Goal: Task Accomplishment & Management: Use online tool/utility

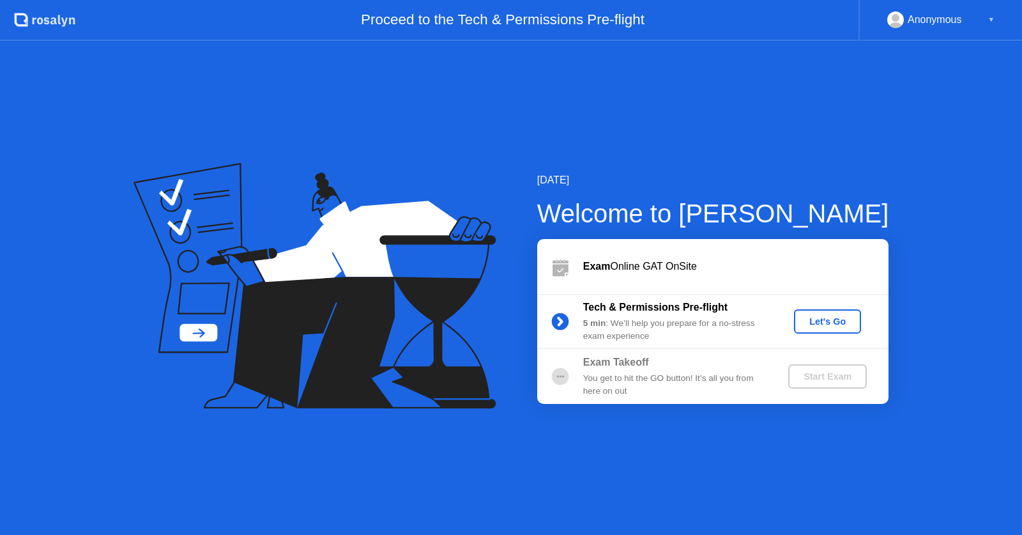
click at [804, 323] on div "Let's Go" at bounding box center [827, 321] width 57 height 10
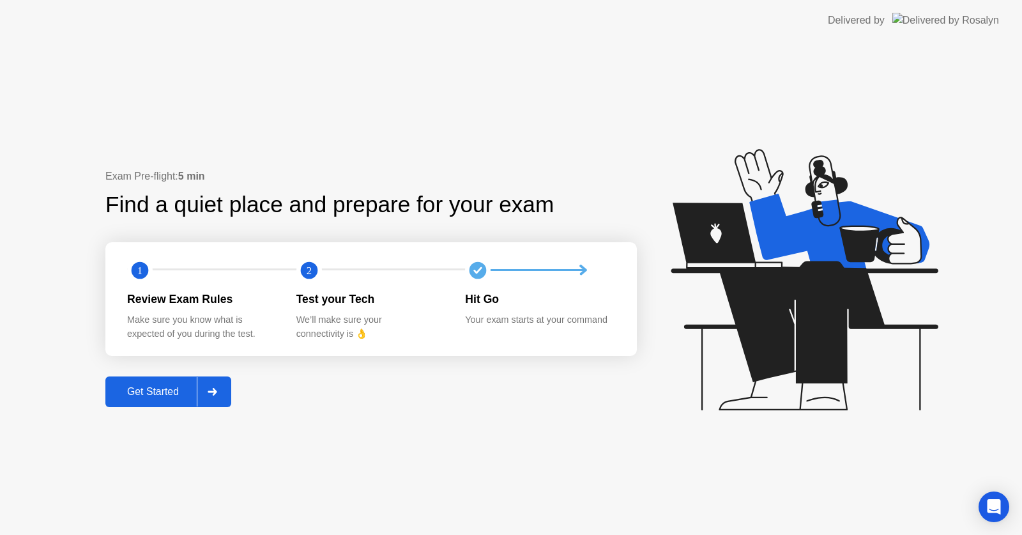
click at [186, 397] on div "Get Started" at bounding box center [153, 391] width 88 height 11
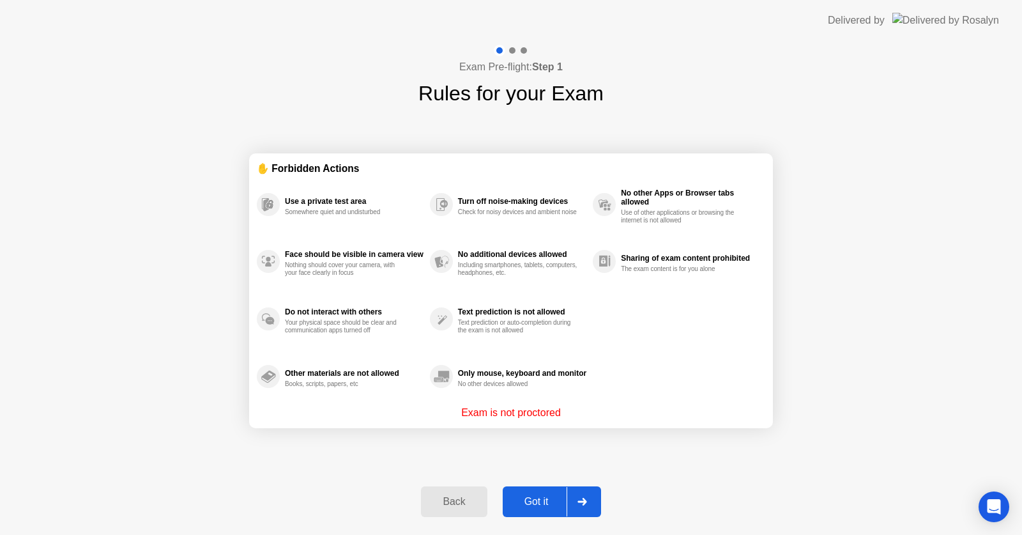
click at [538, 502] on div "Got it" at bounding box center [537, 501] width 60 height 11
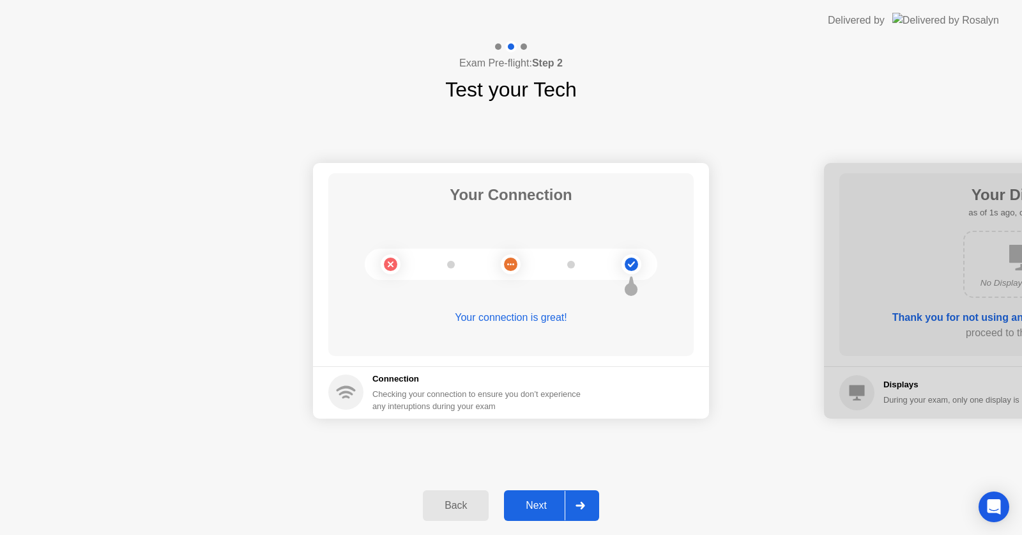
click at [538, 502] on div "Next" at bounding box center [536, 504] width 57 height 11
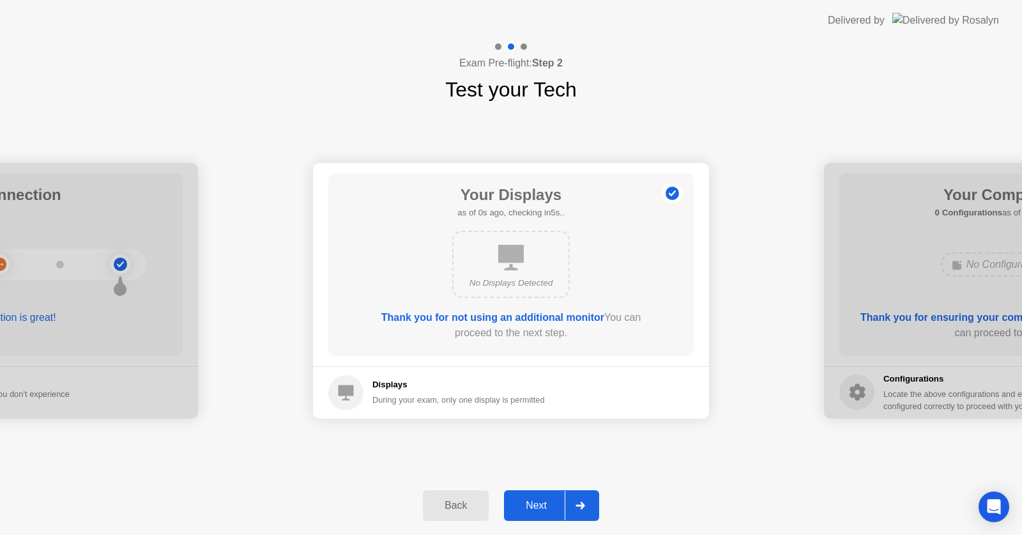
click at [538, 502] on div "Next" at bounding box center [536, 504] width 57 height 11
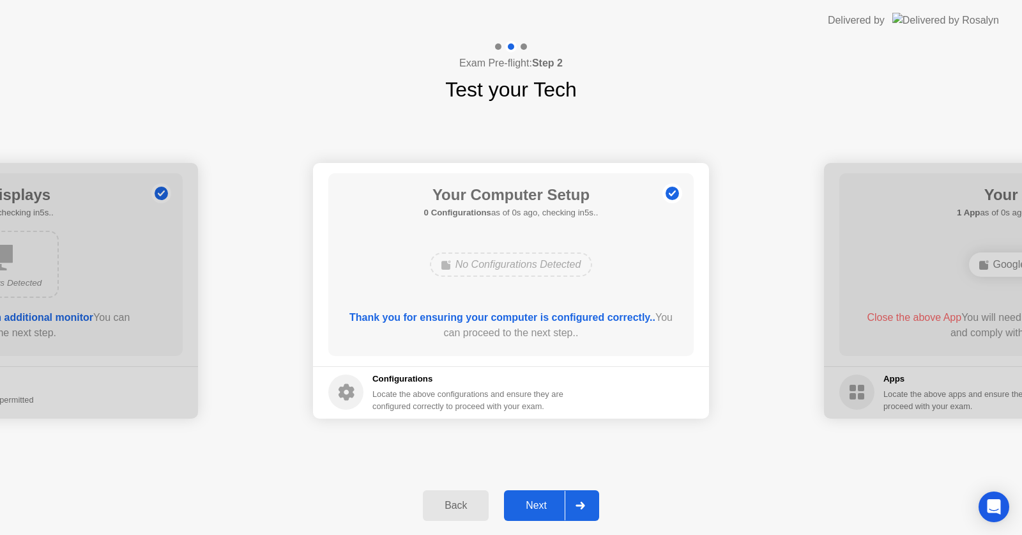
click at [538, 502] on div "Next" at bounding box center [536, 504] width 57 height 11
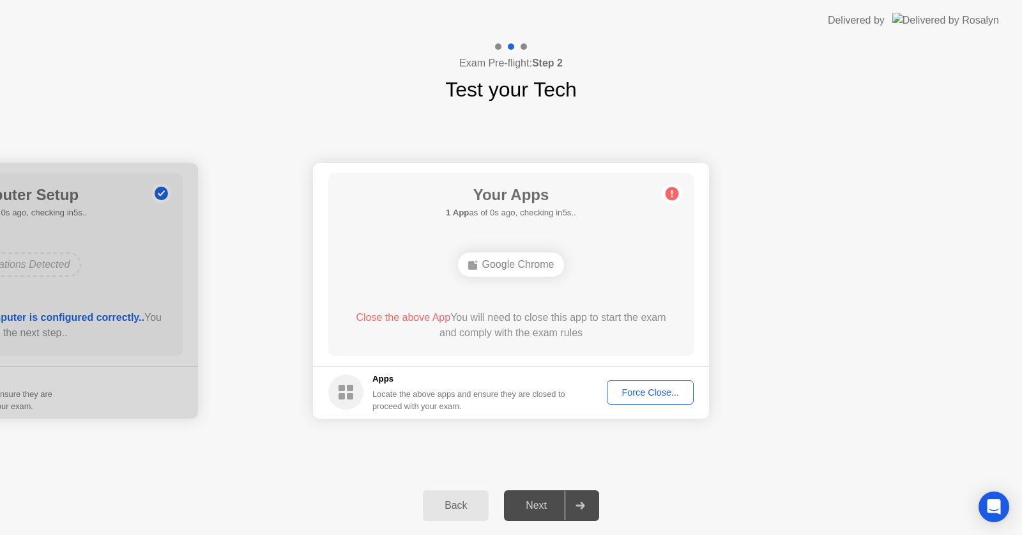
click at [538, 502] on div "Next" at bounding box center [536, 504] width 57 height 11
click at [643, 385] on button "Force Close..." at bounding box center [650, 392] width 87 height 24
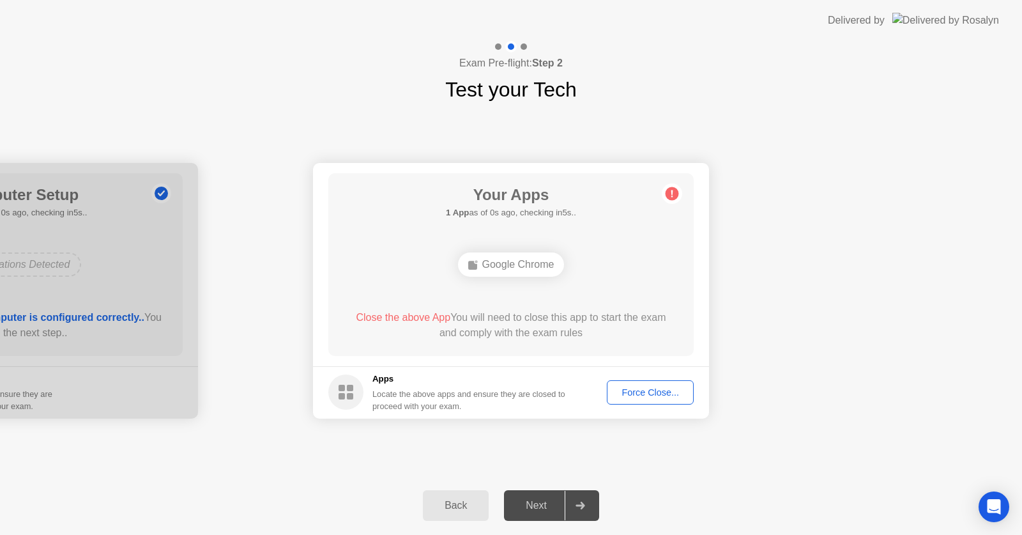
click at [640, 400] on button "Force Close..." at bounding box center [650, 392] width 87 height 24
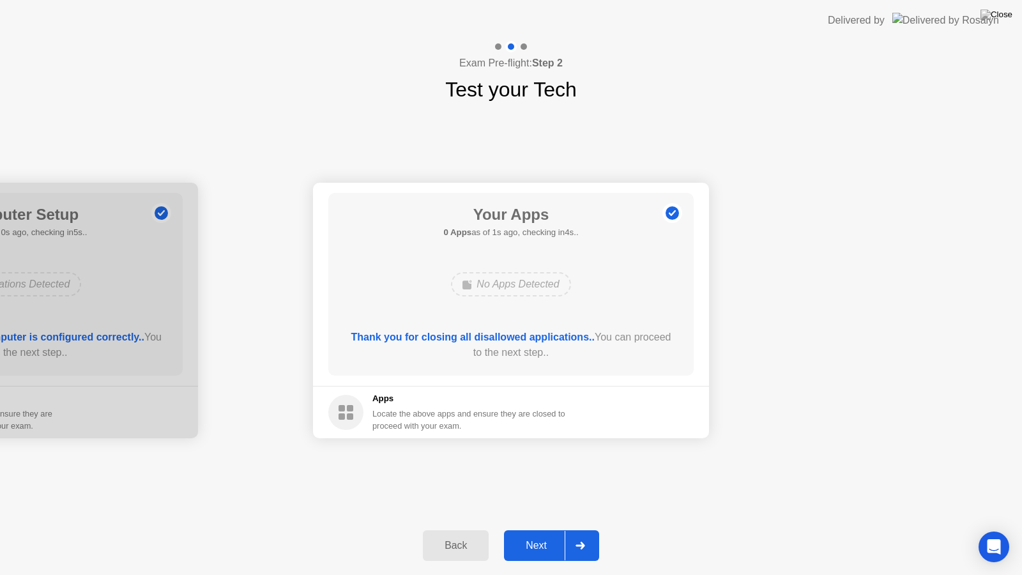
click at [541, 534] on div "Next" at bounding box center [536, 545] width 57 height 11
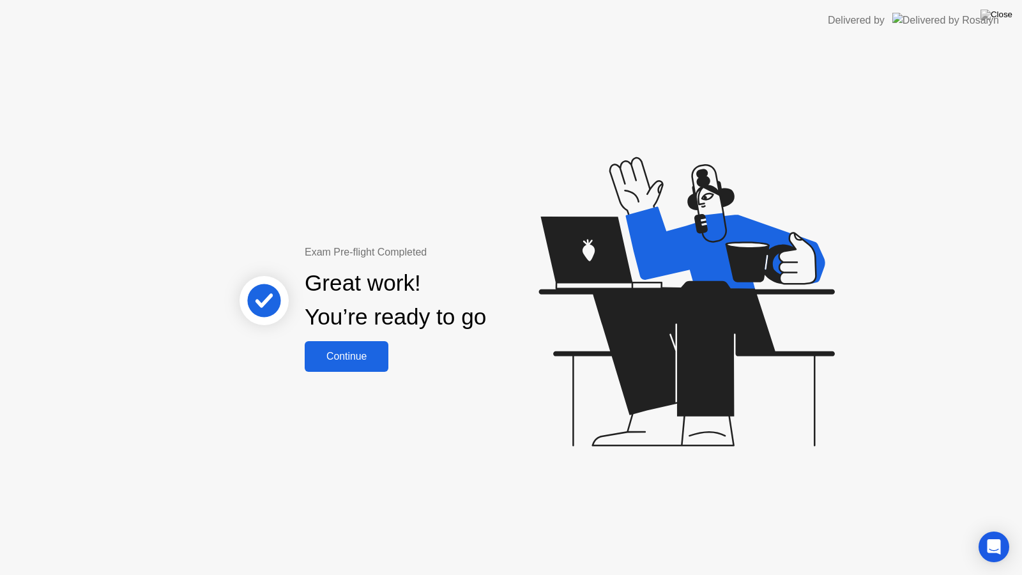
click at [324, 356] on div "Continue" at bounding box center [347, 356] width 76 height 11
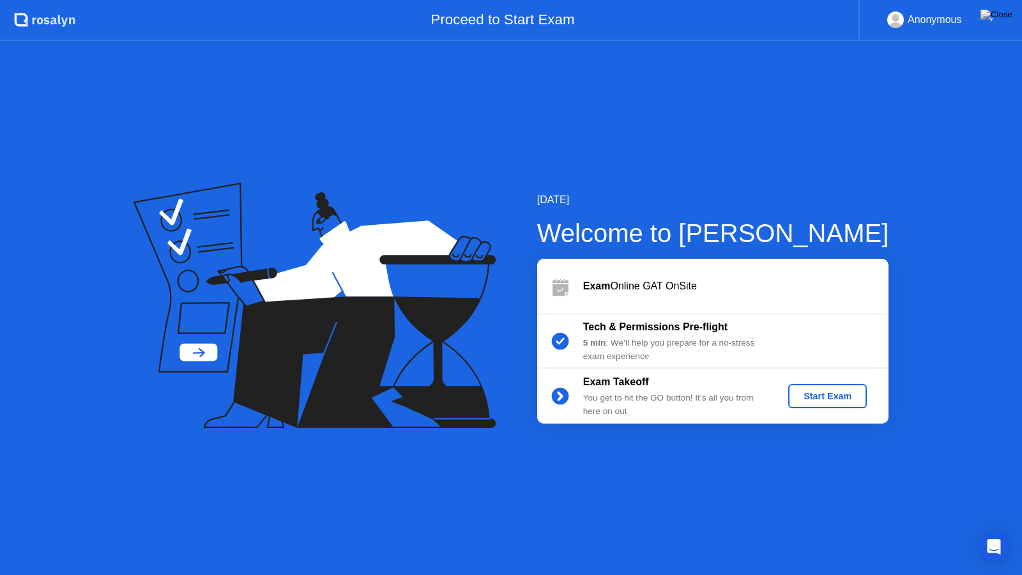
click at [837, 388] on button "Start Exam" at bounding box center [827, 396] width 79 height 24
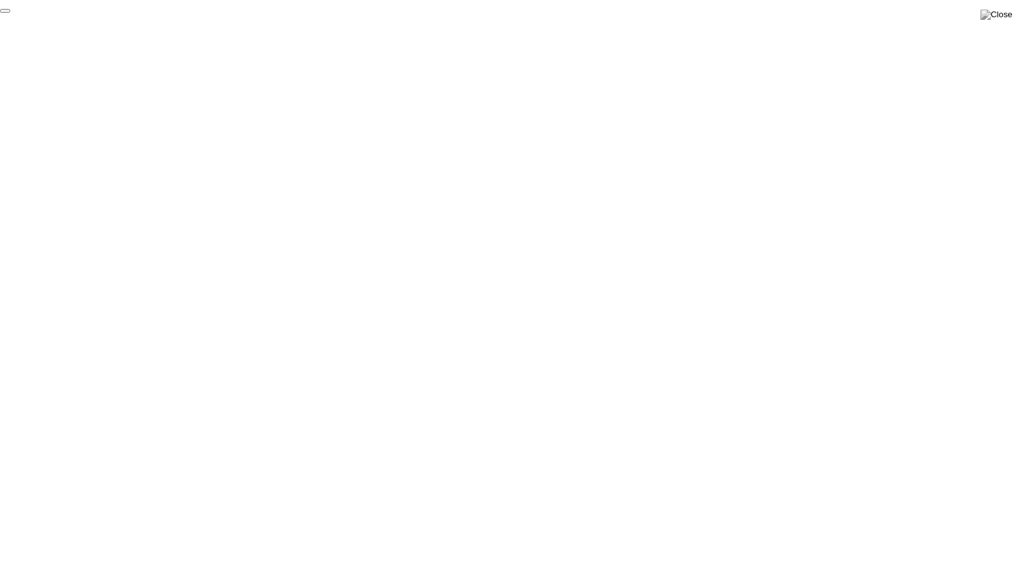
click div "End Proctoring Session"
